Goal: Task Accomplishment & Management: Use online tool/utility

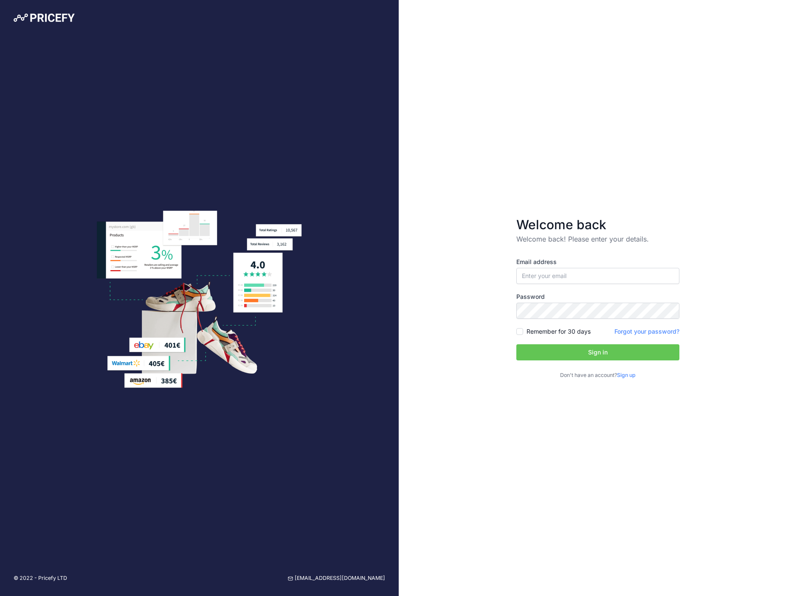
type input "[EMAIL_ADDRESS][DOMAIN_NAME]"
click at [535, 333] on label "Remember for 30 days" at bounding box center [559, 331] width 64 height 8
click at [523, 333] on input "Remember for 30 days" at bounding box center [520, 331] width 7 height 7
checkbox input "true"
click at [544, 350] on button "Sign in" at bounding box center [598, 352] width 163 height 16
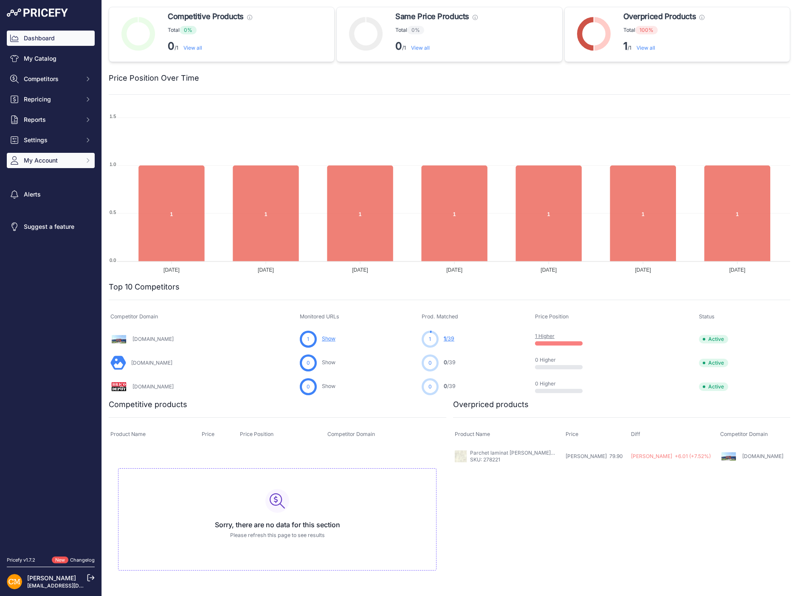
click at [44, 162] on span "My Account" at bounding box center [52, 160] width 56 height 8
click at [37, 190] on link "Users Management" at bounding box center [51, 192] width 88 height 15
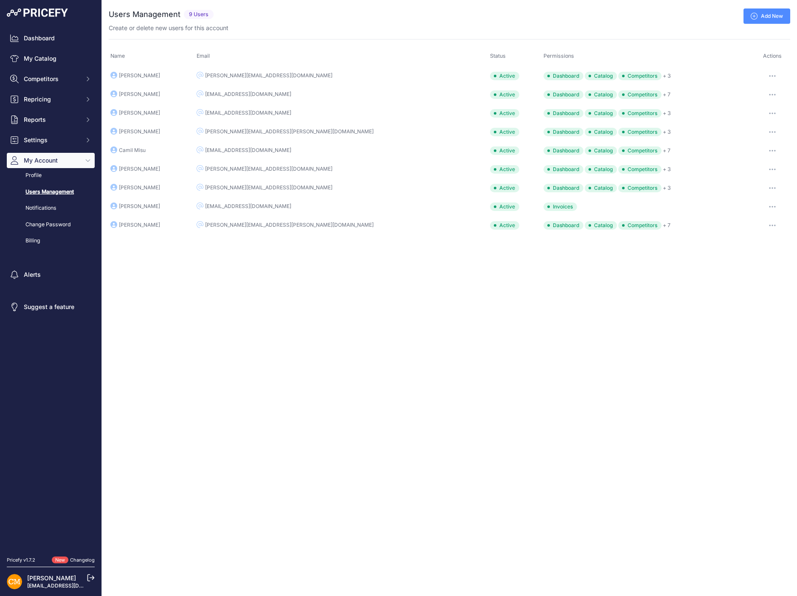
drag, startPoint x: 135, startPoint y: 189, endPoint x: 178, endPoint y: 187, distance: 43.8
click at [177, 187] on td "Ioana Mihalcioiu" at bounding box center [152, 188] width 86 height 19
click at [178, 187] on td "Ioana Mihalcioiu" at bounding box center [152, 188] width 86 height 19
drag, startPoint x: 240, startPoint y: 187, endPoint x: 294, endPoint y: 187, distance: 53.9
click at [294, 187] on td "ioana@regata.ro" at bounding box center [342, 188] width 294 height 19
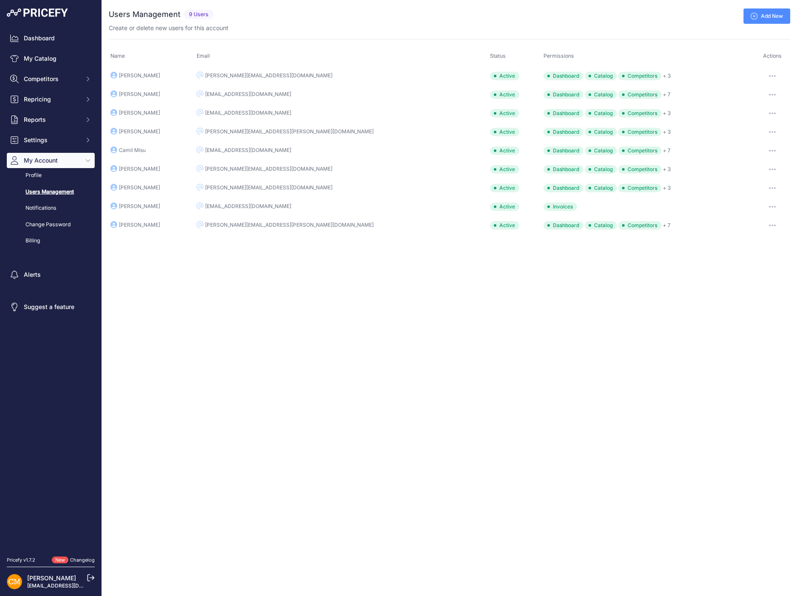
click at [294, 187] on td "ioana@regata.ro" at bounding box center [342, 188] width 294 height 19
click at [37, 58] on link "My Catalog" at bounding box center [51, 58] width 88 height 15
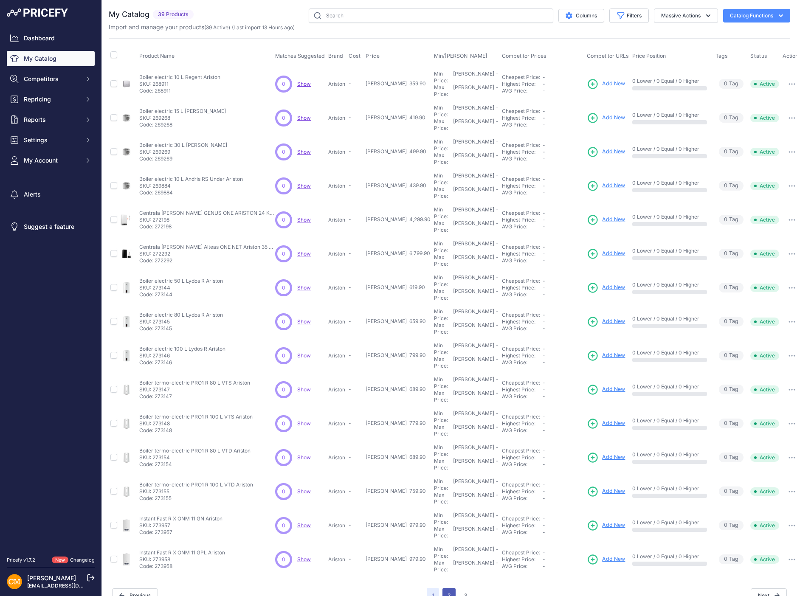
click at [446, 588] on button "2" at bounding box center [449, 595] width 13 height 15
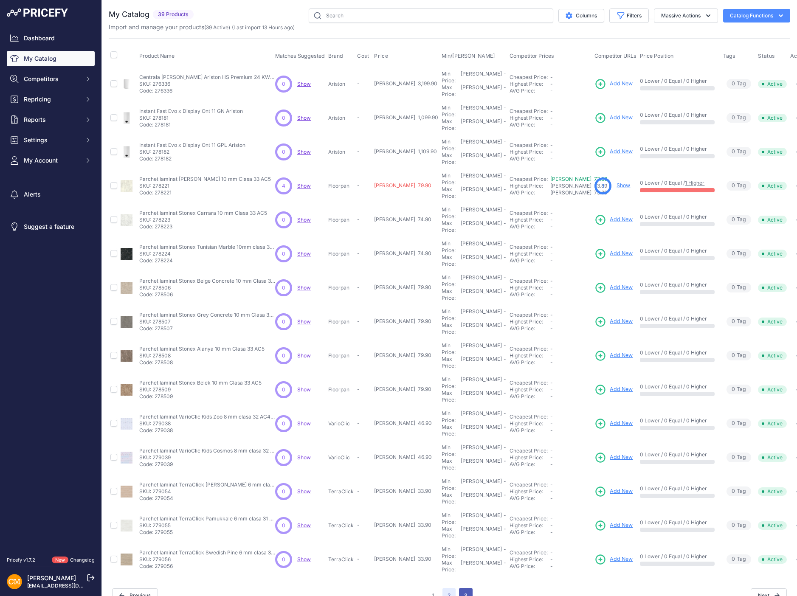
click at [469, 588] on button "3" at bounding box center [466, 595] width 14 height 15
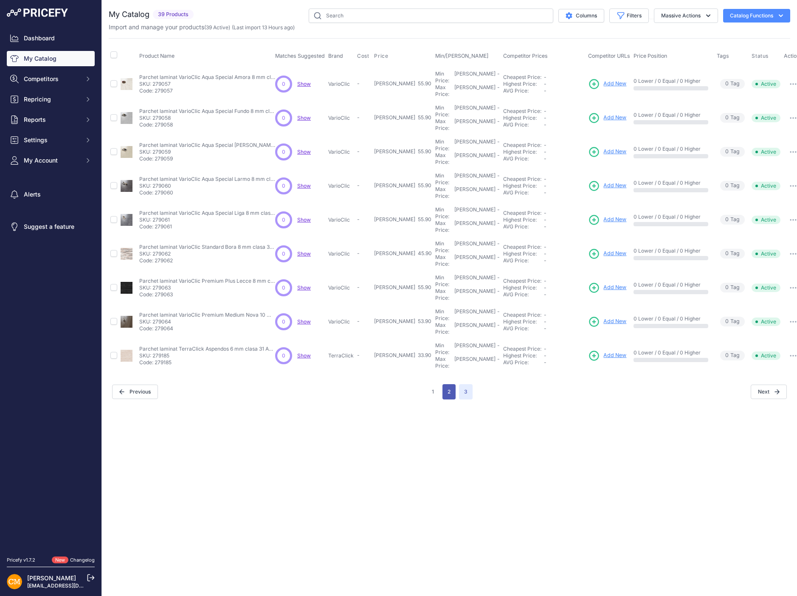
click at [449, 384] on button "2" at bounding box center [449, 391] width 13 height 15
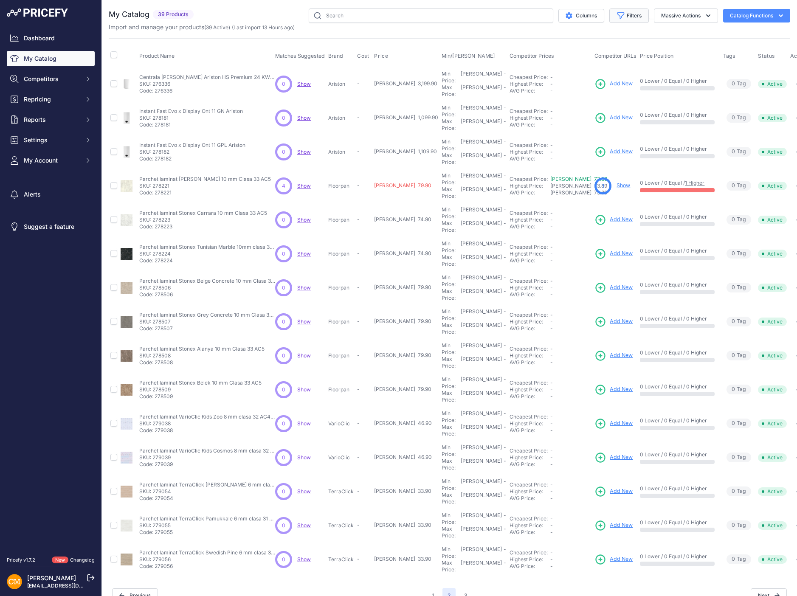
click at [634, 14] on button "Filters" at bounding box center [630, 15] width 40 height 14
click at [601, 49] on select "All Status Only Enabled Only Disabled" at bounding box center [602, 49] width 82 height 14
drag, startPoint x: 599, startPoint y: 48, endPoint x: 586, endPoint y: 64, distance: 19.6
click at [598, 48] on select "All Status Only Enabled Only Disabled" at bounding box center [602, 49] width 82 height 14
click at [579, 79] on select "Select an option Matched Unmatched" at bounding box center [602, 84] width 82 height 14
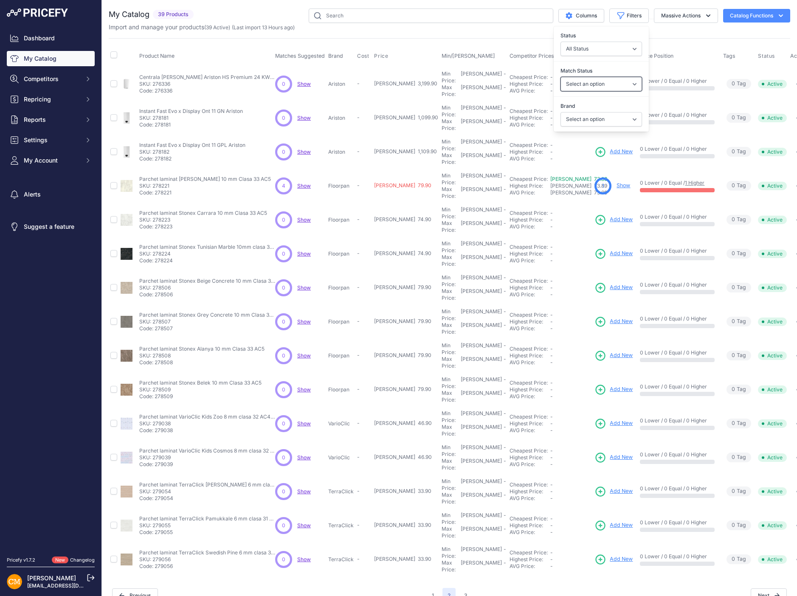
click at [587, 85] on select "Select an option Matched Unmatched" at bounding box center [602, 84] width 82 height 14
click at [576, 121] on select "Select an option Ariston Floorpan TerraClick VarioClic" at bounding box center [602, 119] width 82 height 14
click at [525, 34] on div "My Catalog 39 Products" at bounding box center [450, 305] width 682 height 595
click at [617, 182] on link "Show" at bounding box center [624, 185] width 14 height 6
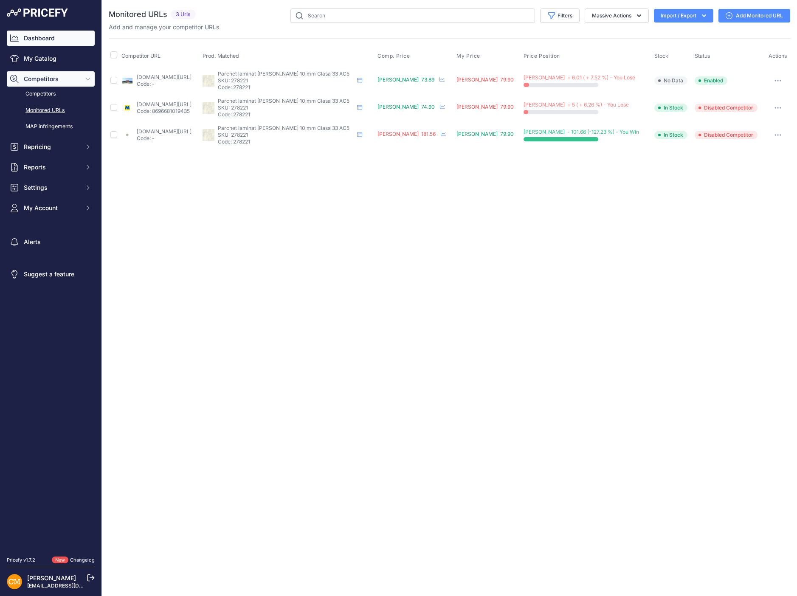
click at [42, 40] on link "Dashboard" at bounding box center [51, 38] width 88 height 15
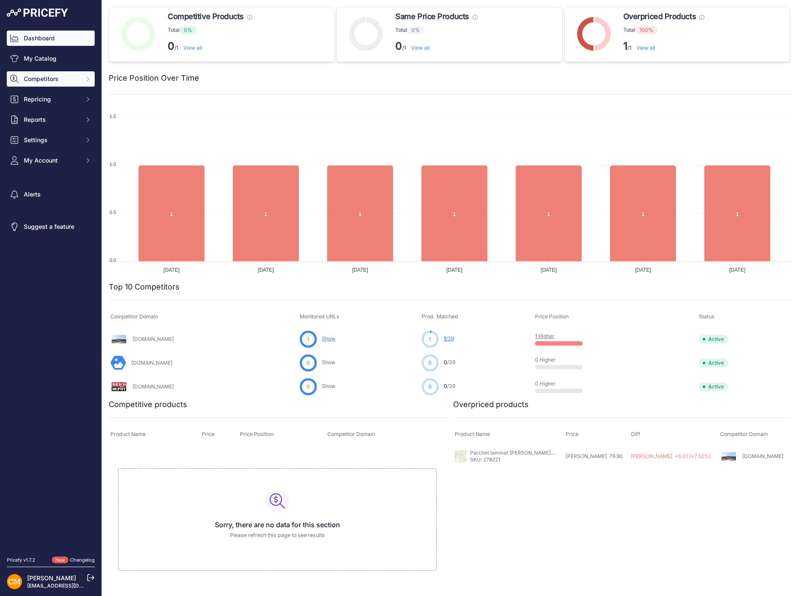
click at [51, 82] on span "Competitors" at bounding box center [52, 79] width 56 height 8
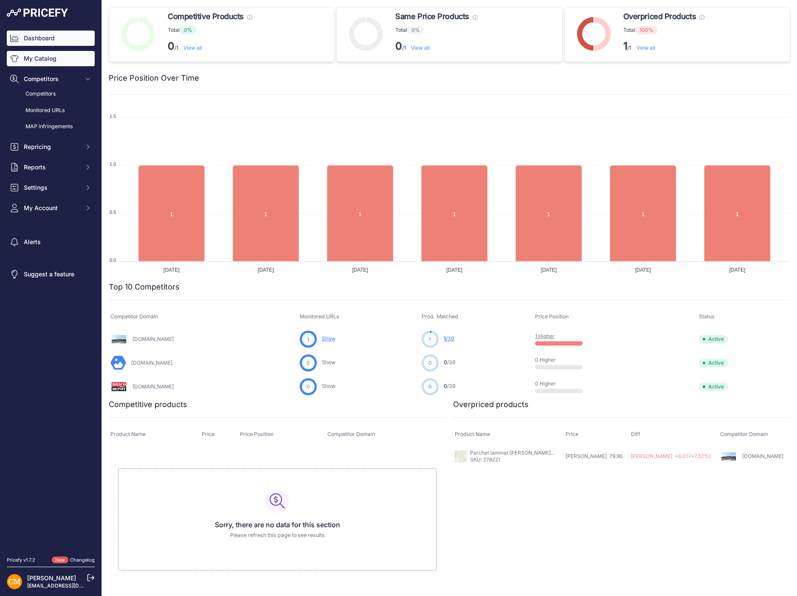
click at [42, 63] on link "My Catalog" at bounding box center [51, 58] width 88 height 15
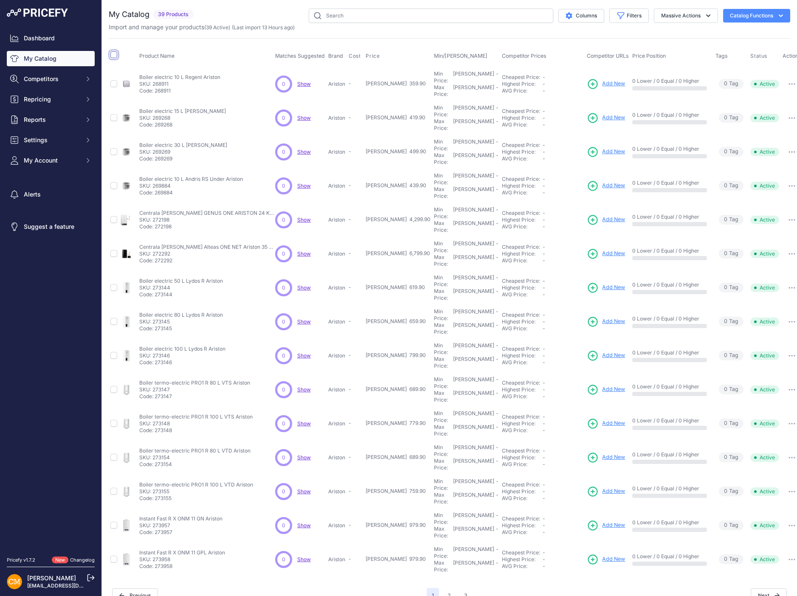
click at [112, 55] on input "checkbox" at bounding box center [113, 54] width 7 height 7
checkbox input "true"
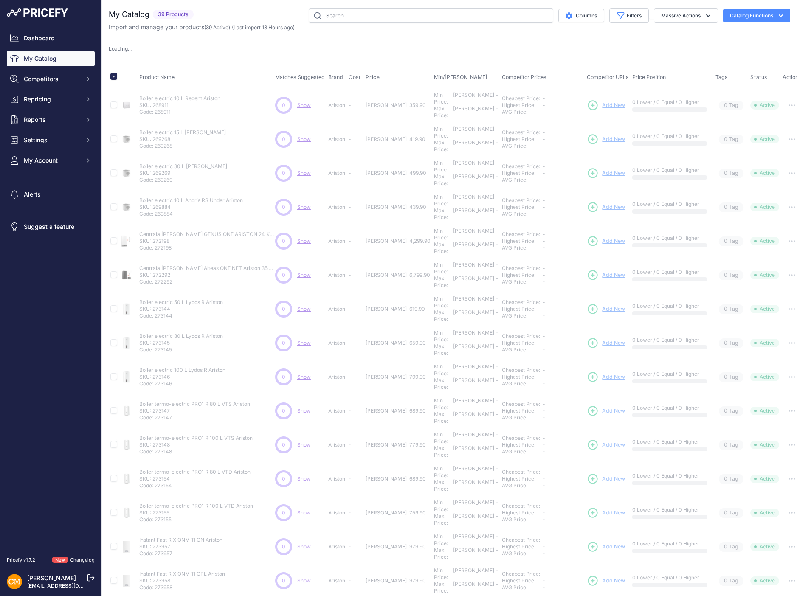
click at [779, 13] on icon "button" at bounding box center [781, 15] width 8 height 8
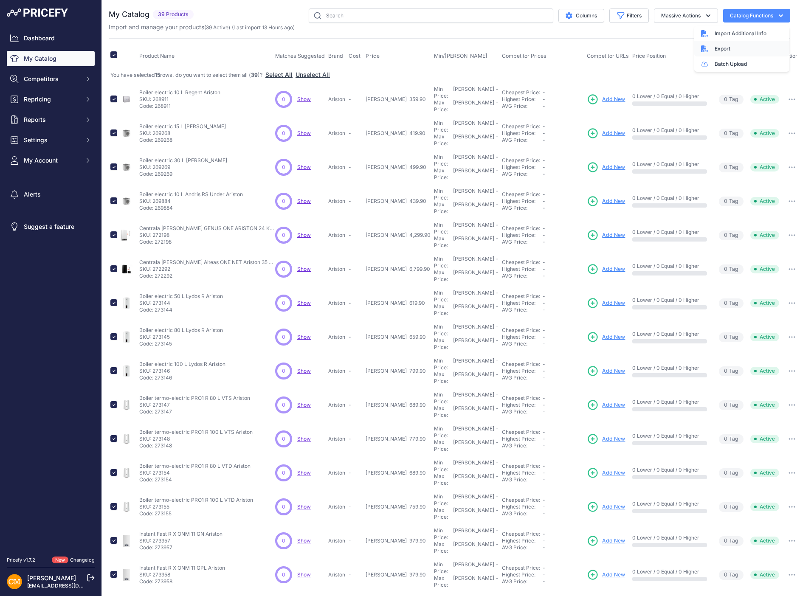
click at [717, 48] on div "Export" at bounding box center [742, 48] width 95 height 15
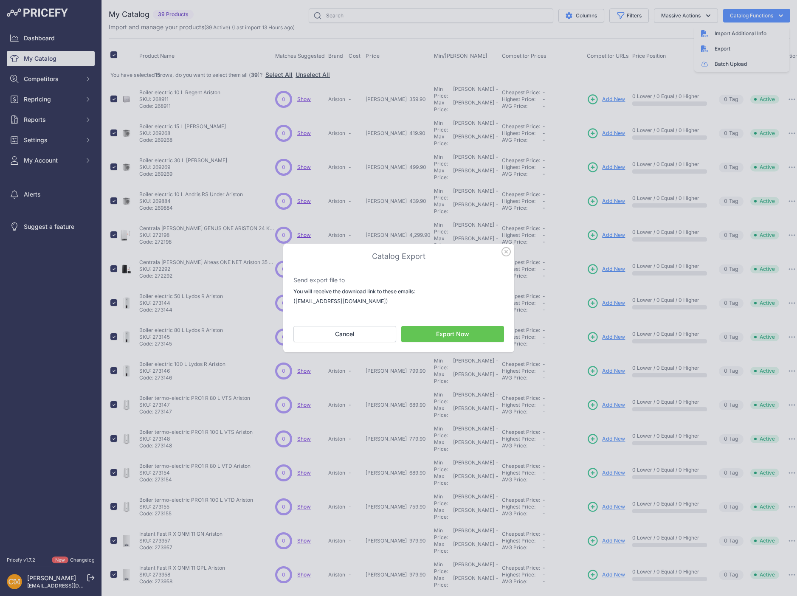
click at [449, 336] on button "Export Now" at bounding box center [452, 334] width 103 height 16
